Goal: Transaction & Acquisition: Register for event/course

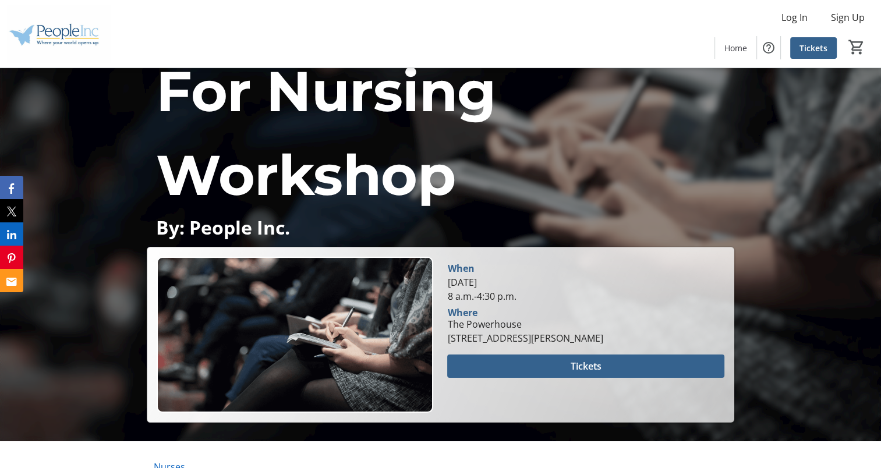
scroll to position [116, 0]
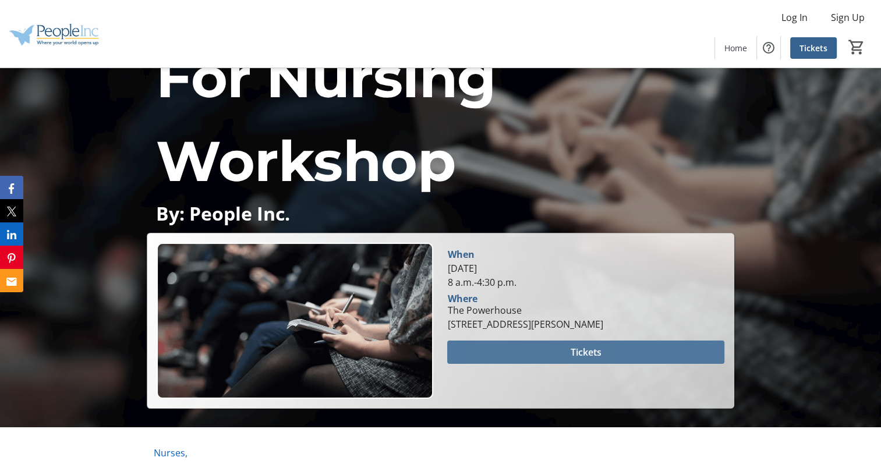
click at [522, 349] on span at bounding box center [585, 352] width 277 height 28
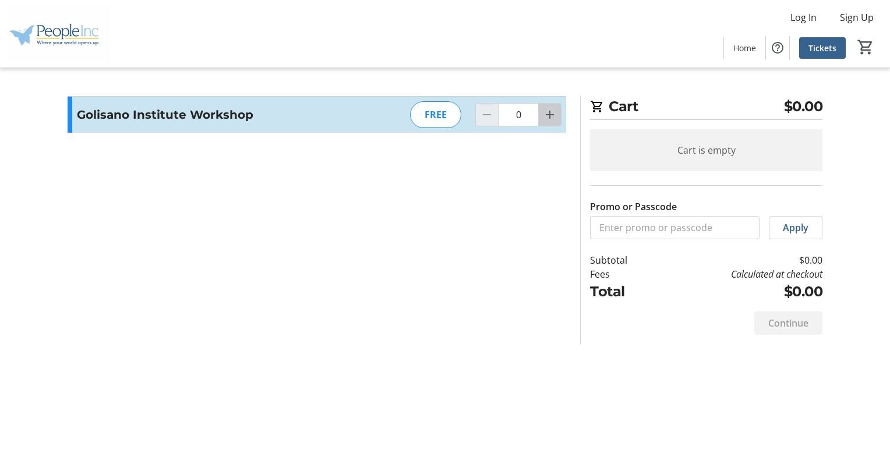
click at [554, 121] on span "Increment by one" at bounding box center [550, 115] width 22 height 22
type input "1"
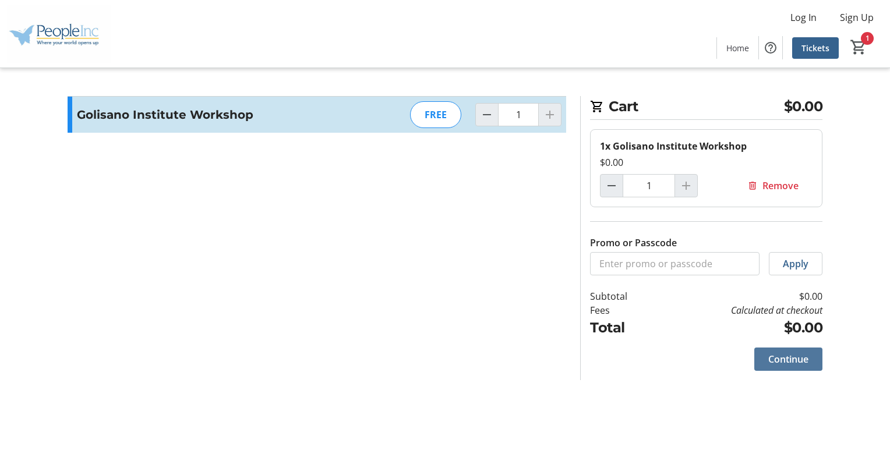
click at [792, 360] on span "Continue" at bounding box center [788, 359] width 40 height 14
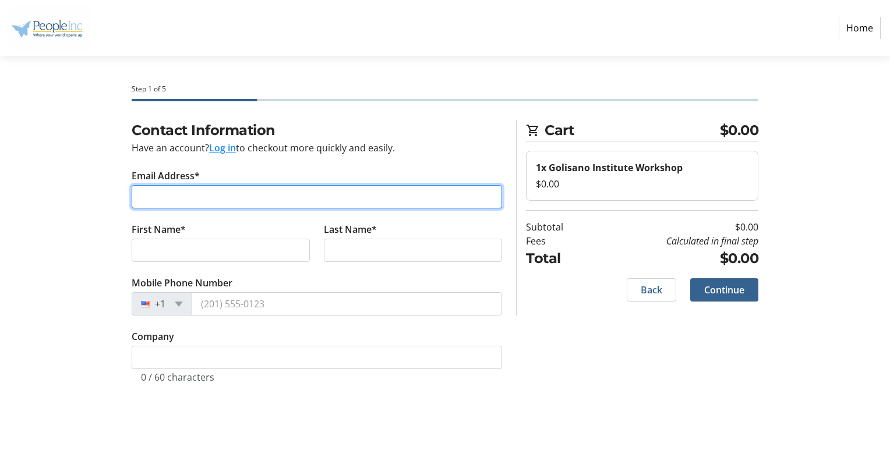
click at [268, 203] on input "Email Address*" at bounding box center [317, 196] width 370 height 23
type input "[EMAIL_ADDRESS][DOMAIN_NAME]"
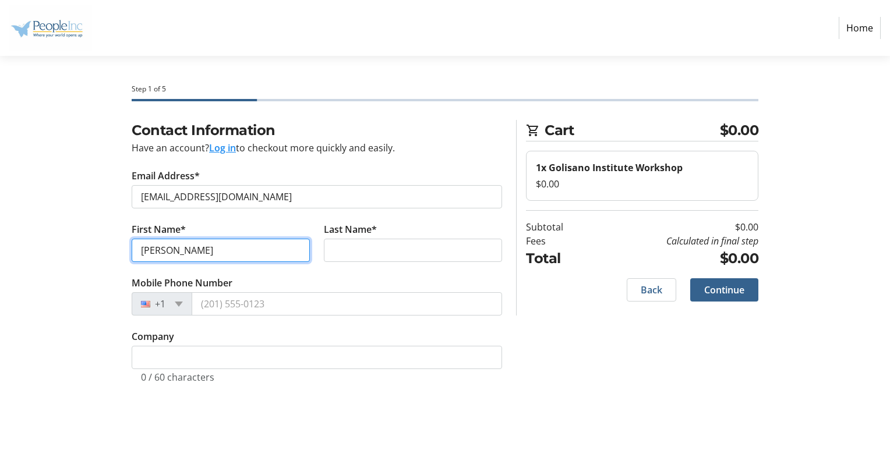
type input "[PERSON_NAME]"
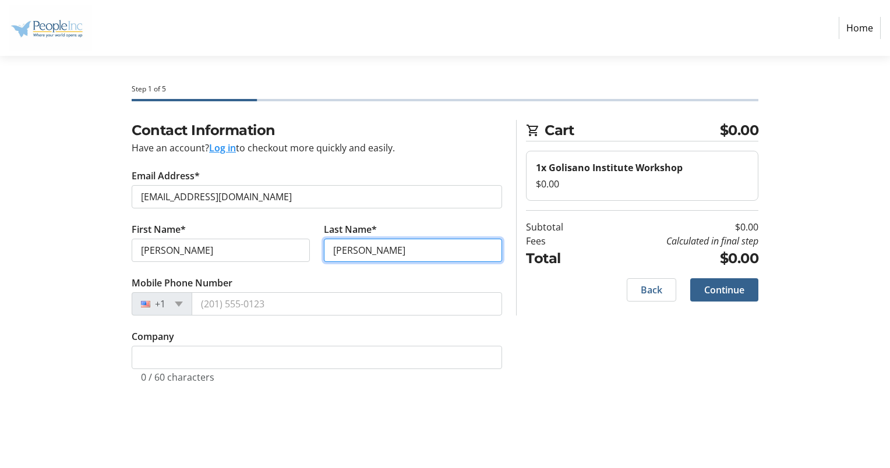
type input "[PERSON_NAME]"
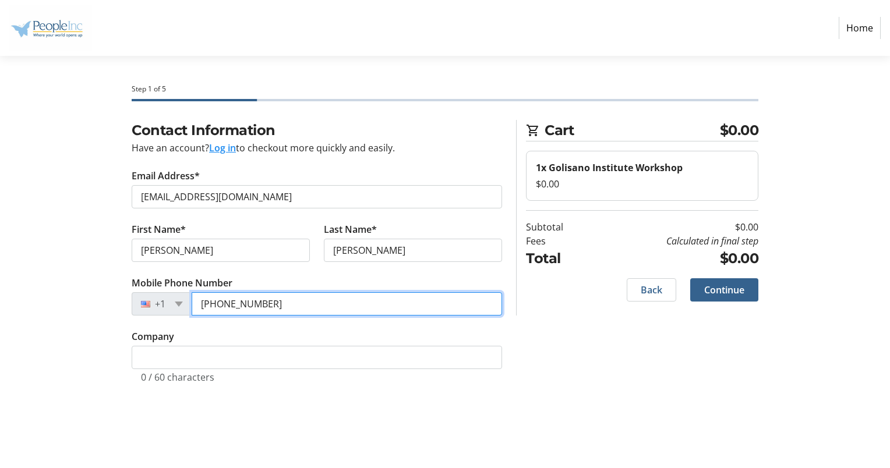
type input "[PHONE_NUMBER]"
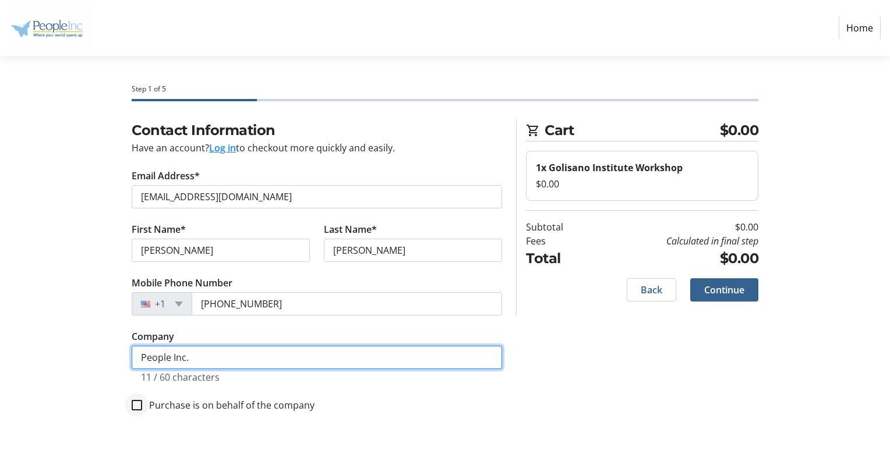
type input "People Inc."
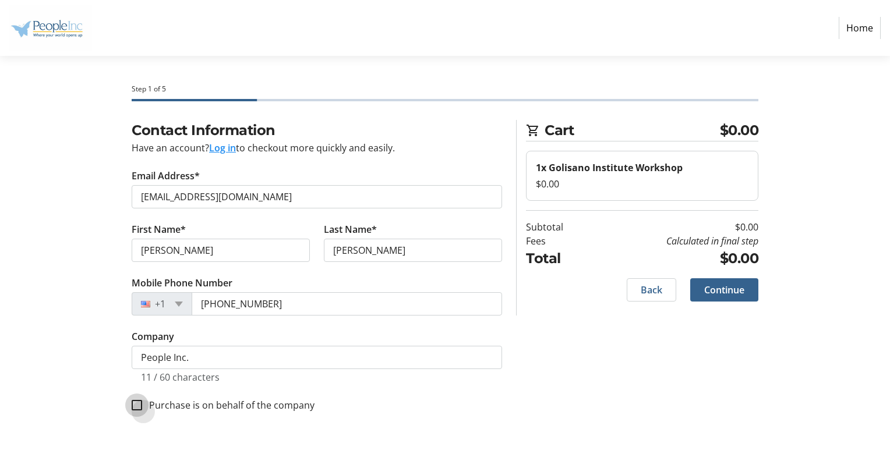
click at [136, 408] on input "Purchase is on behalf of the company" at bounding box center [137, 405] width 10 height 10
checkbox input "true"
click at [708, 297] on span at bounding box center [724, 290] width 68 height 28
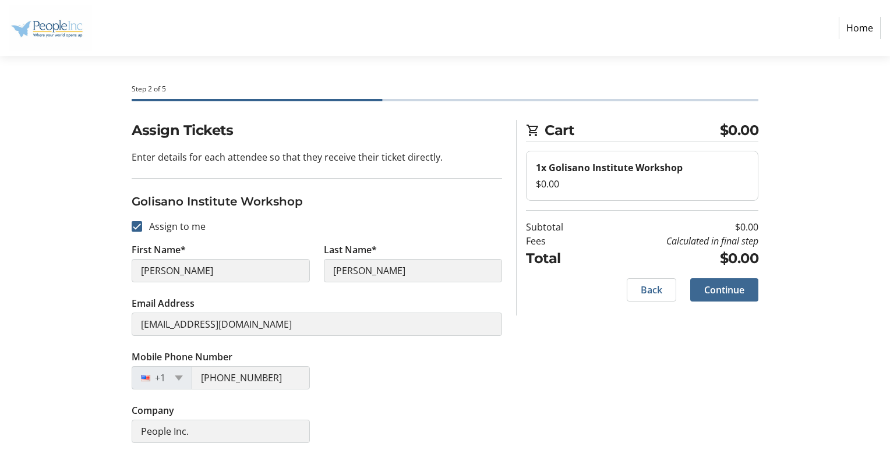
click at [731, 286] on span "Continue" at bounding box center [724, 290] width 40 height 14
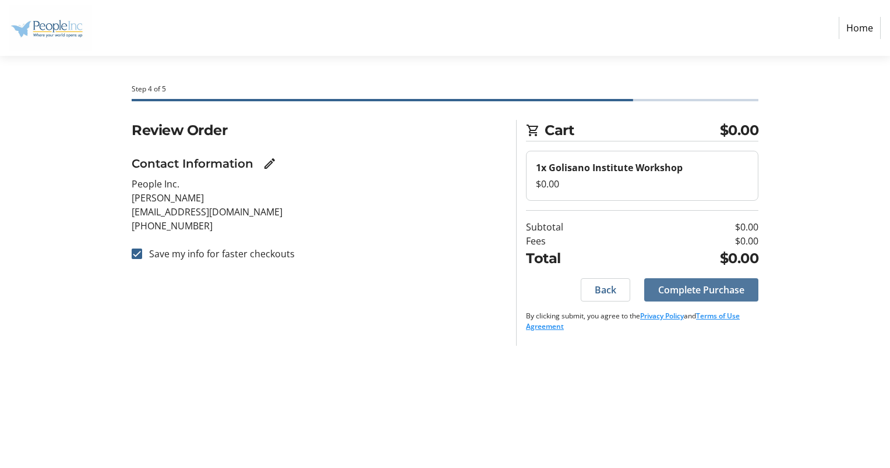
click at [727, 286] on span "Complete Purchase" at bounding box center [701, 290] width 86 height 14
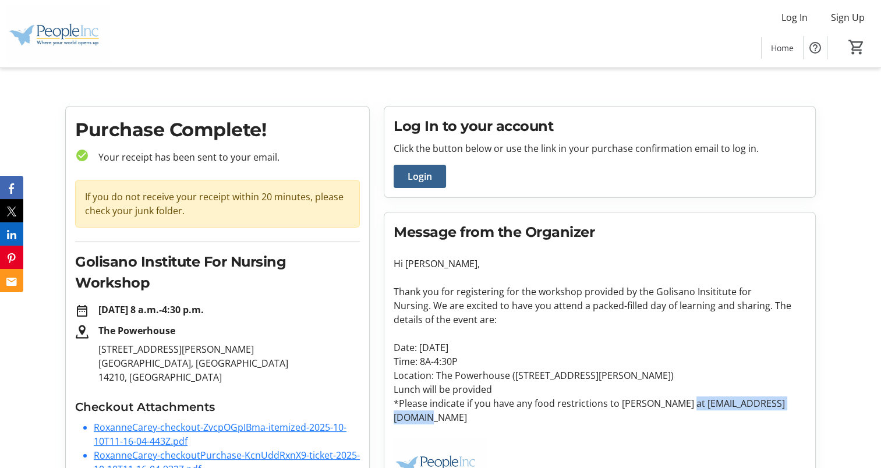
drag, startPoint x: 679, startPoint y: 401, endPoint x: 801, endPoint y: 405, distance: 122.4
click at [801, 405] on p "*Please indicate if you have any food restrictions to [PERSON_NAME] at [EMAIL_A…" at bounding box center [600, 411] width 412 height 28
copy p "[EMAIL_ADDRESS][DOMAIN_NAME]"
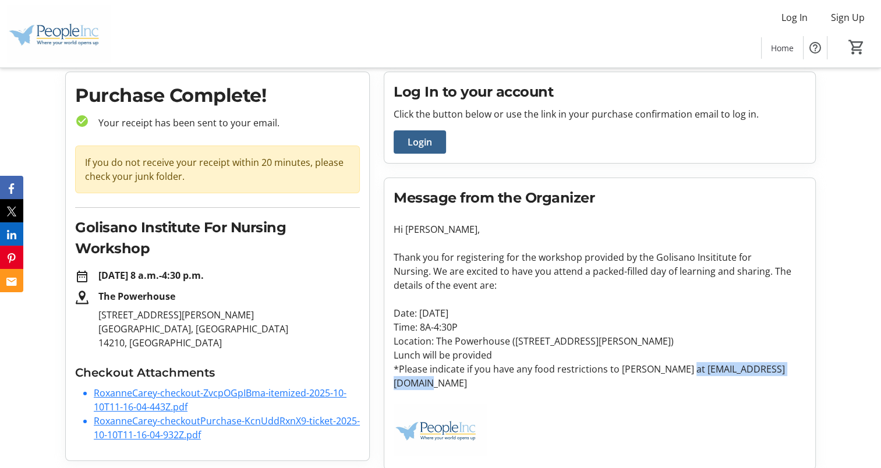
scroll to position [36, 0]
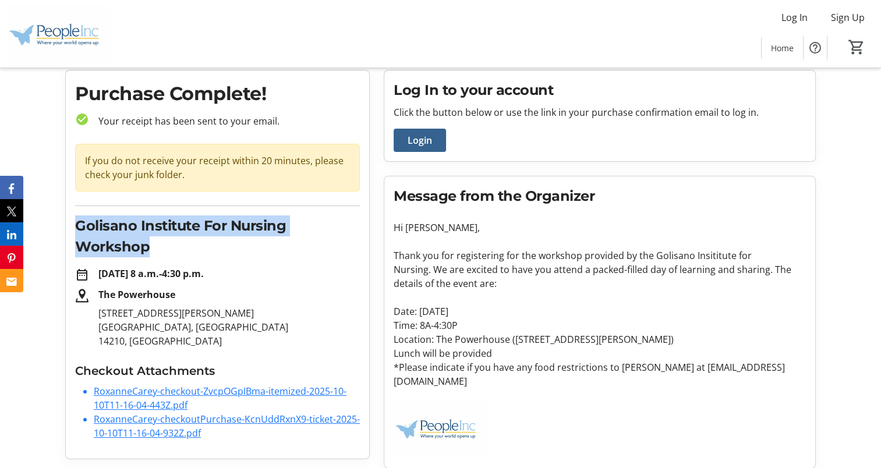
drag, startPoint x: 147, startPoint y: 246, endPoint x: 75, endPoint y: 226, distance: 75.0
click at [75, 226] on div "Purchase Complete! check_circle Your receipt has been sent to your email. If yo…" at bounding box center [217, 264] width 303 height 388
copy h2 "Golisano Institute For Nursing Workshop"
